Goal: Register for event/course

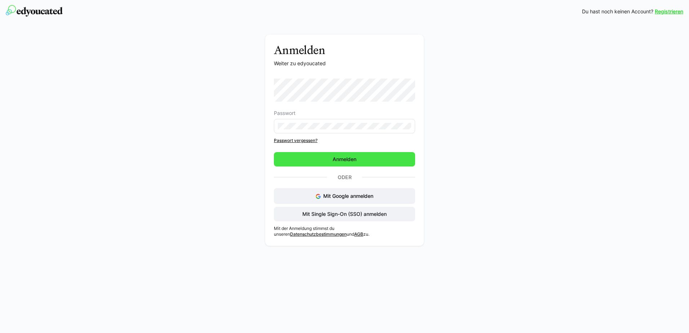
click at [330, 159] on span "Anmelden" at bounding box center [344, 159] width 141 height 14
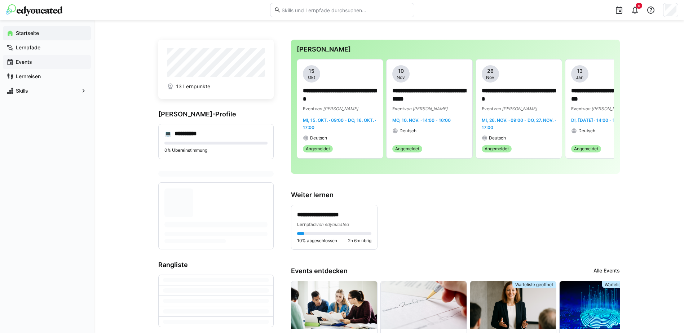
click at [0, 0] on app-navigation-label "Events" at bounding box center [0, 0] width 0 height 0
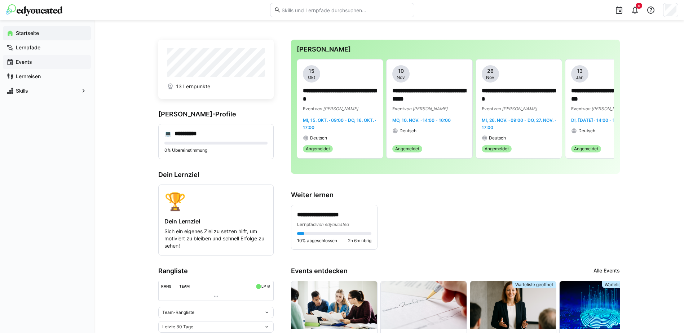
click at [0, 0] on app-navigation-label "Events" at bounding box center [0, 0] width 0 height 0
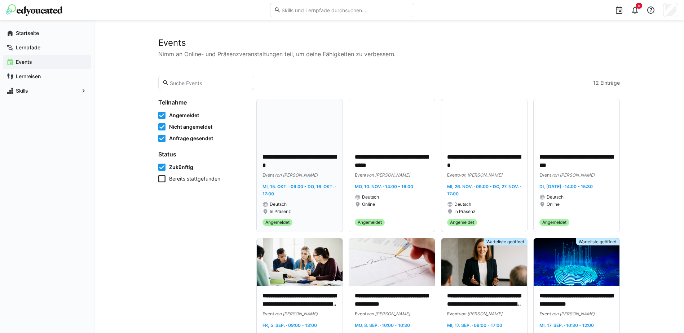
scroll to position [36, 0]
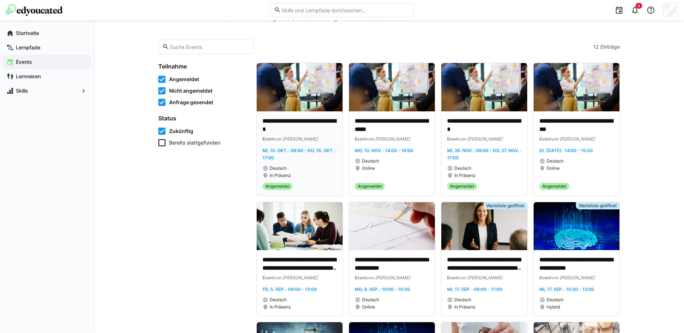
click at [305, 123] on p "**********" at bounding box center [299, 125] width 74 height 17
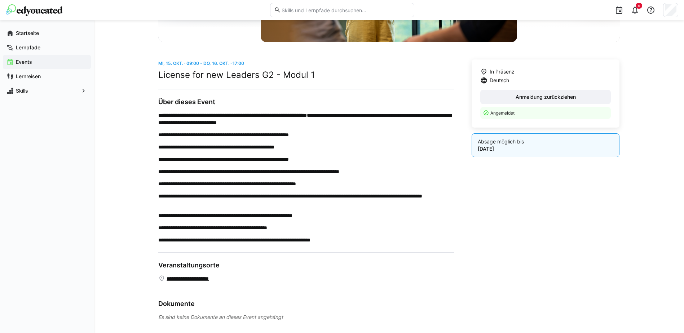
scroll to position [158, 0]
